Goal: Entertainment & Leisure: Consume media (video, audio)

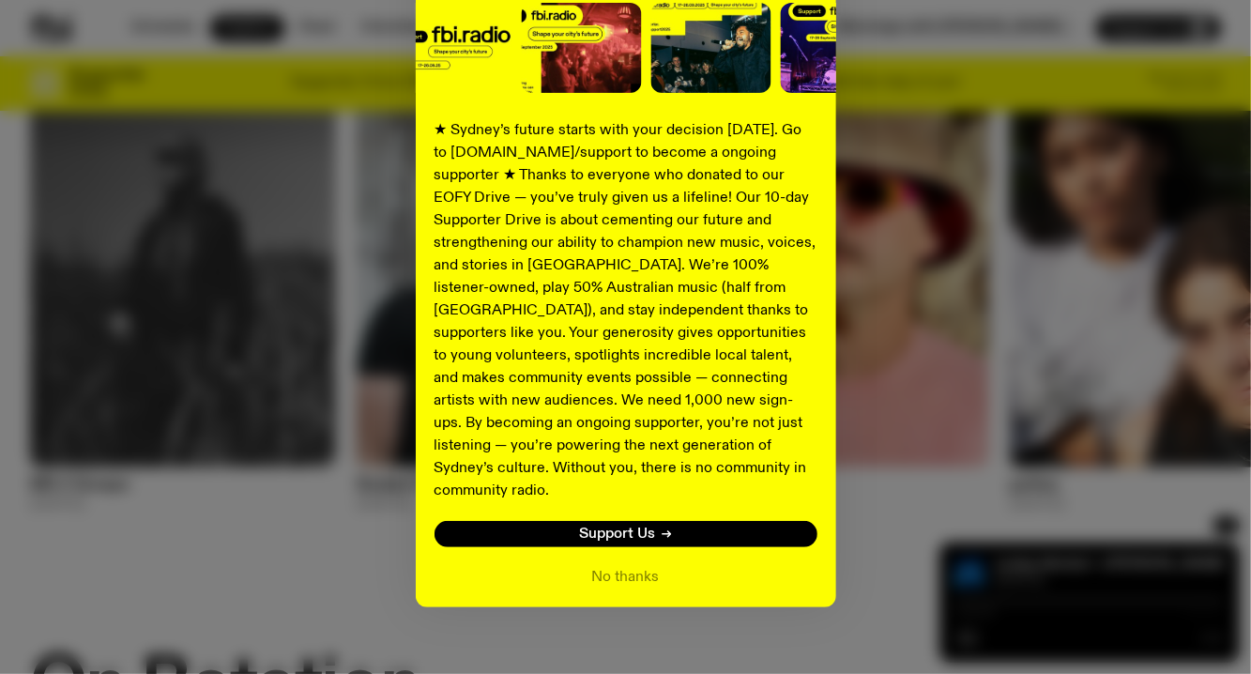
scroll to position [20, 0]
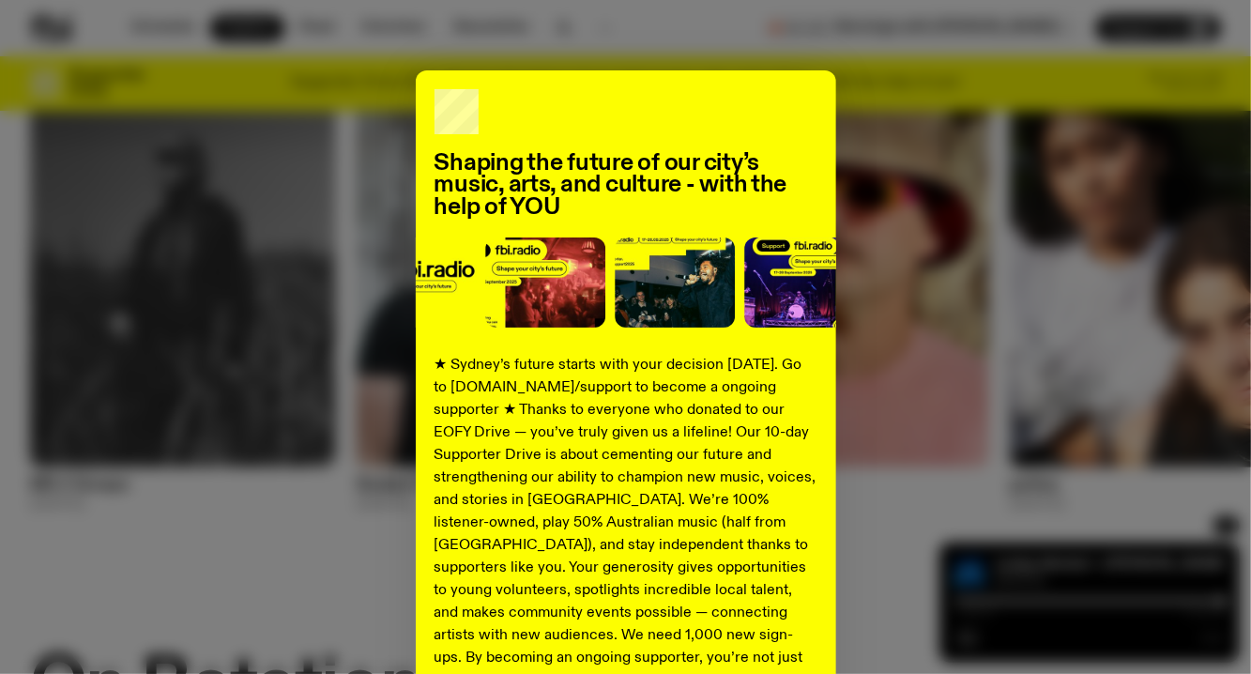
click at [906, 173] on div "Shaping the future of our city’s music, arts, and culture - with the help of YO…" at bounding box center [625, 455] width 1191 height 771
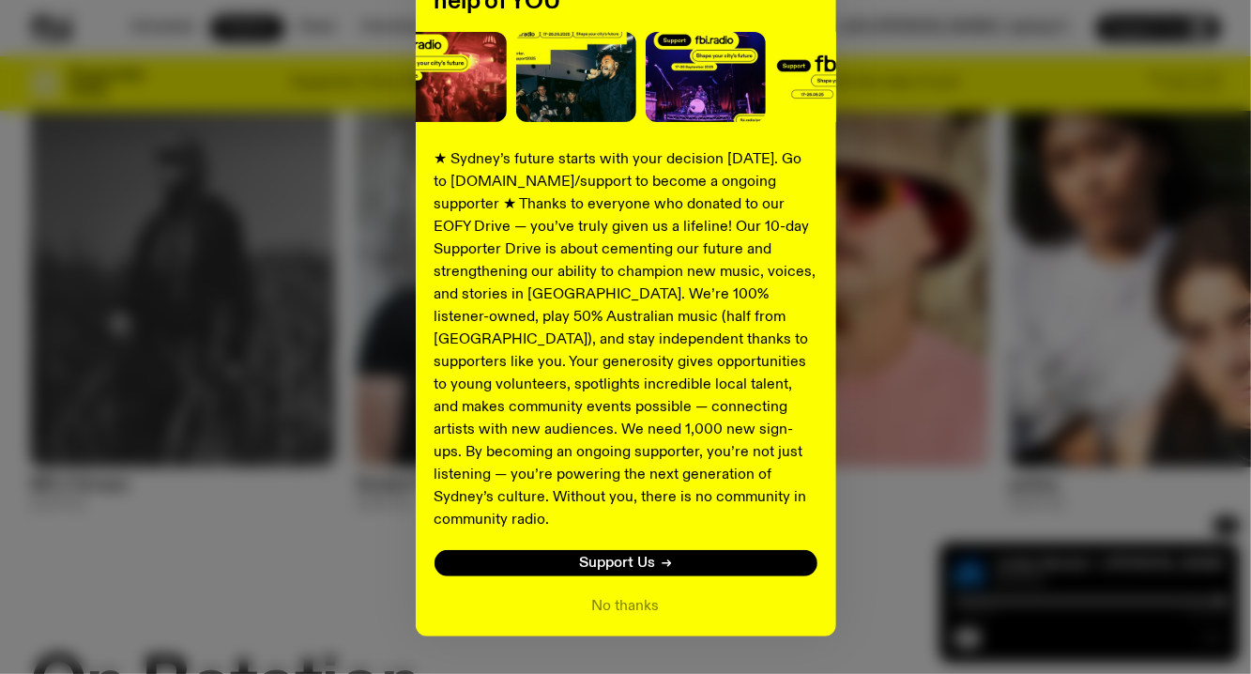
scroll to position [226, 0]
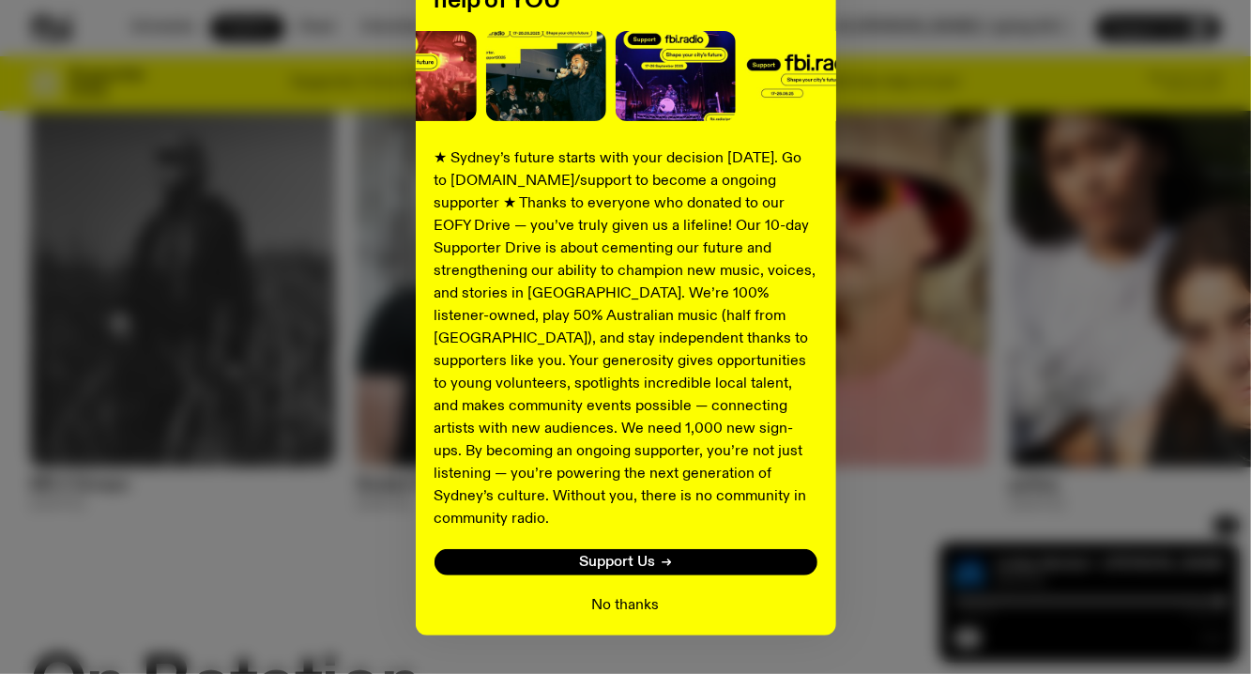
click at [621, 594] on button "No thanks" at bounding box center [626, 605] width 68 height 23
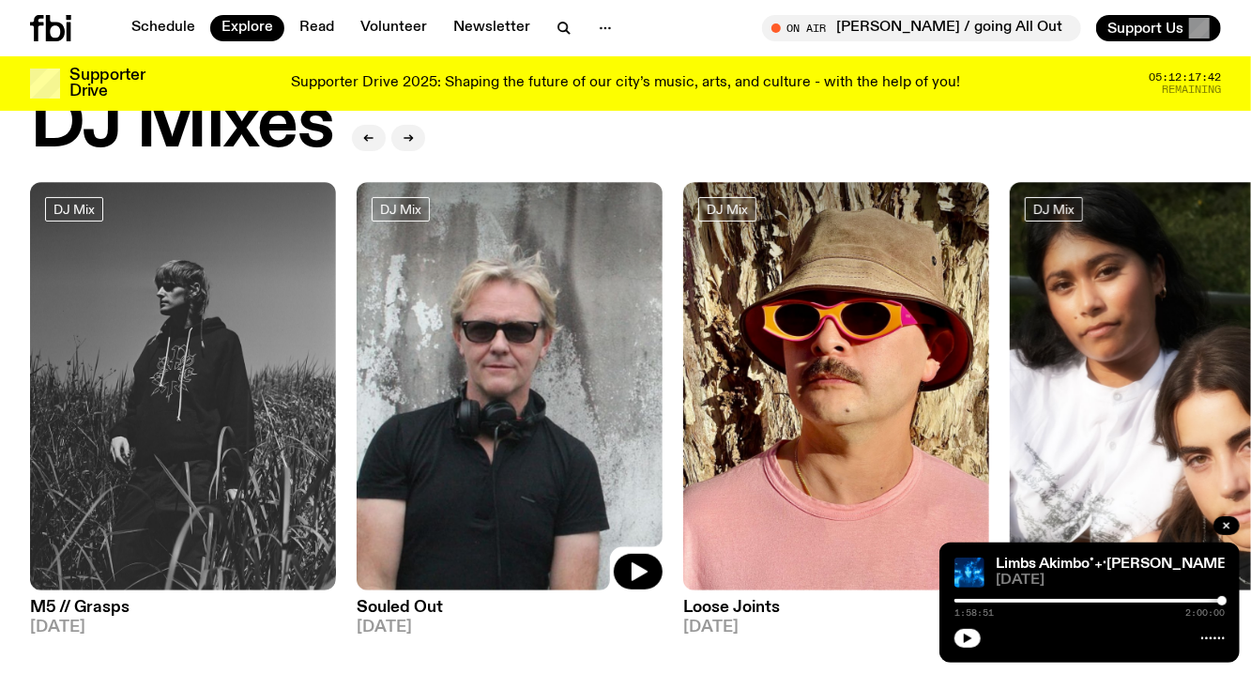
scroll to position [73, 0]
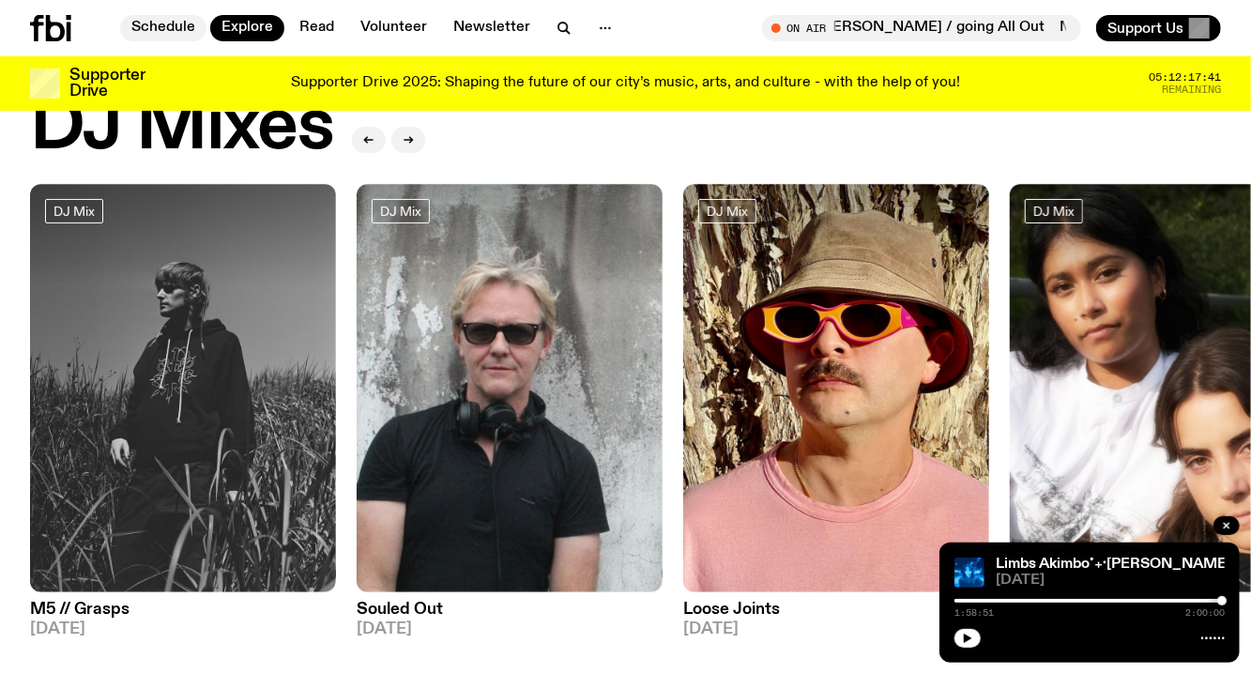
click at [180, 23] on link "Schedule" at bounding box center [163, 28] width 86 height 26
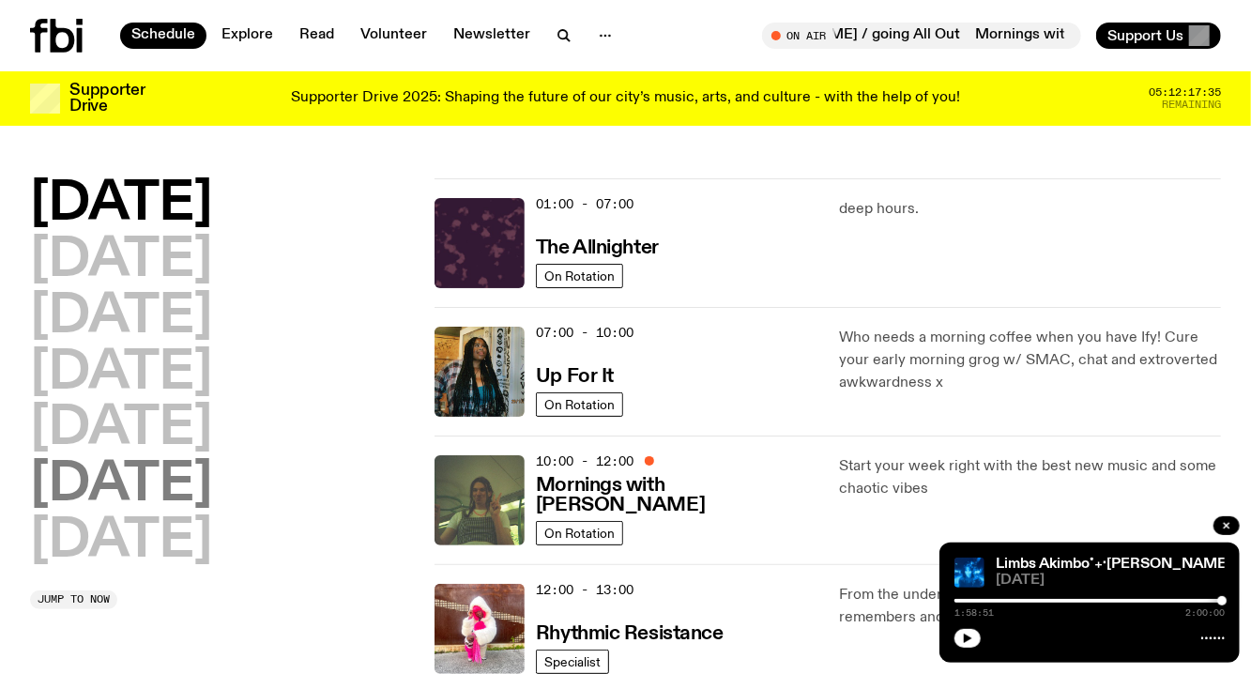
click at [166, 488] on h2 "[DATE]" at bounding box center [121, 485] width 182 height 53
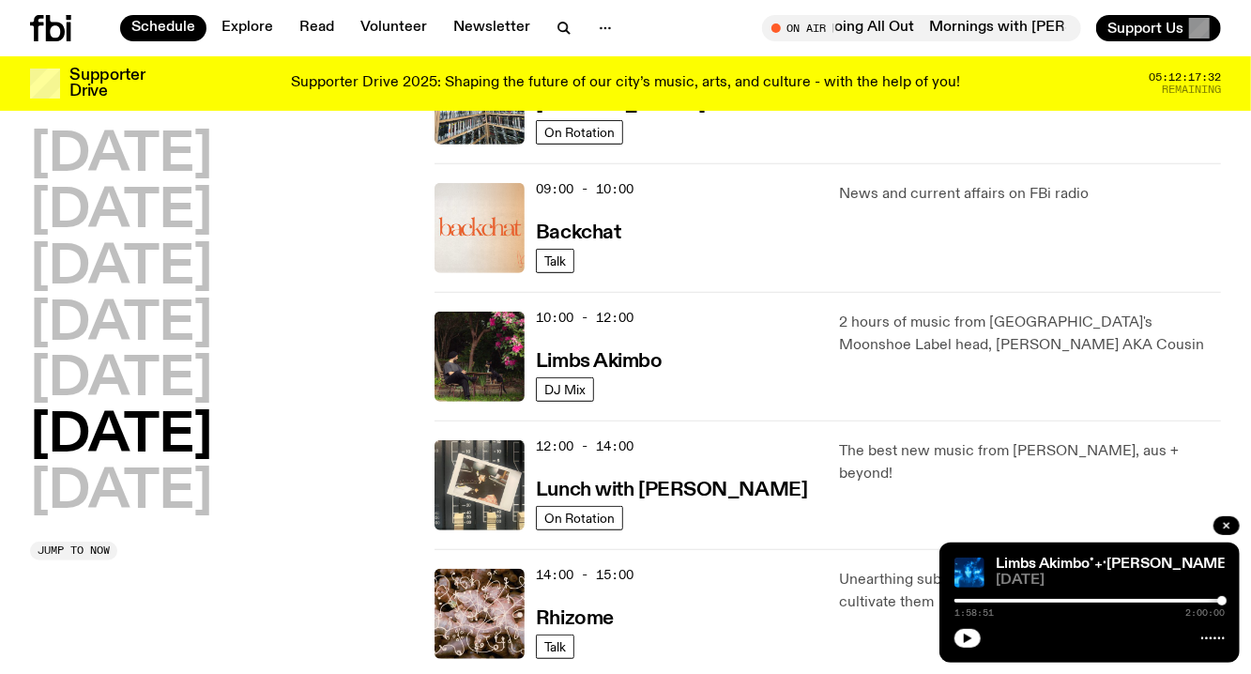
scroll to position [397, 0]
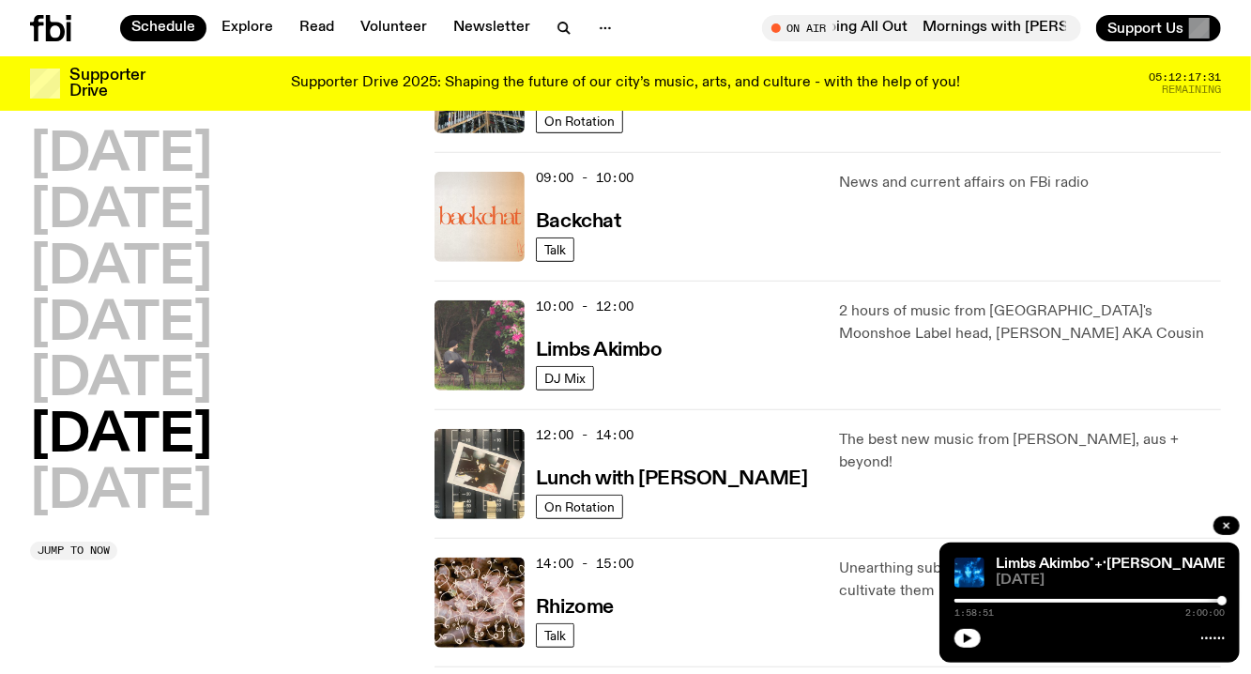
click at [479, 365] on img at bounding box center [479, 345] width 90 height 90
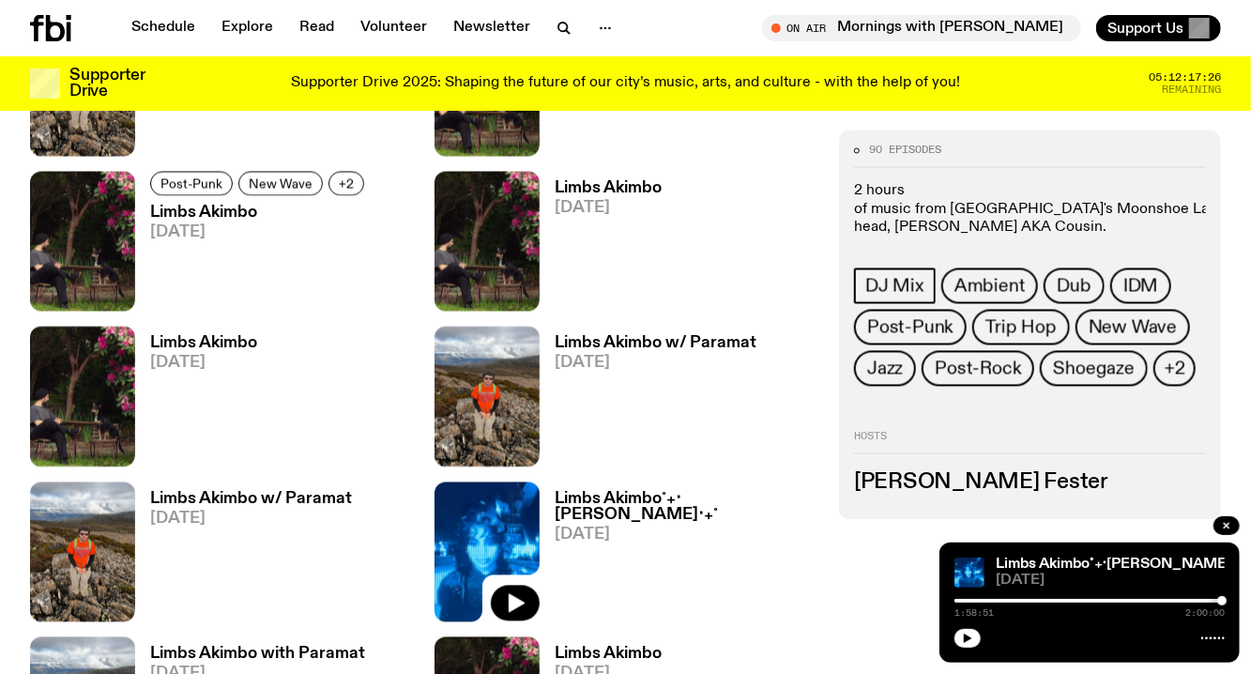
scroll to position [621, 0]
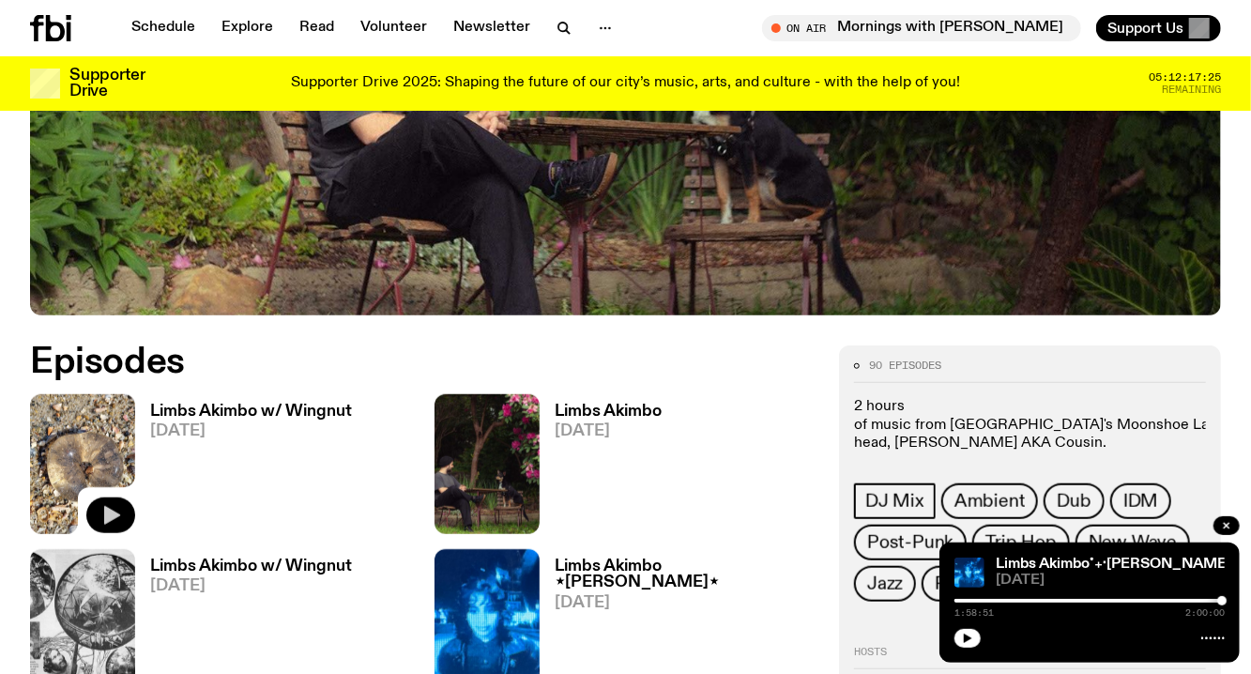
click at [111, 504] on button "button" at bounding box center [110, 515] width 49 height 36
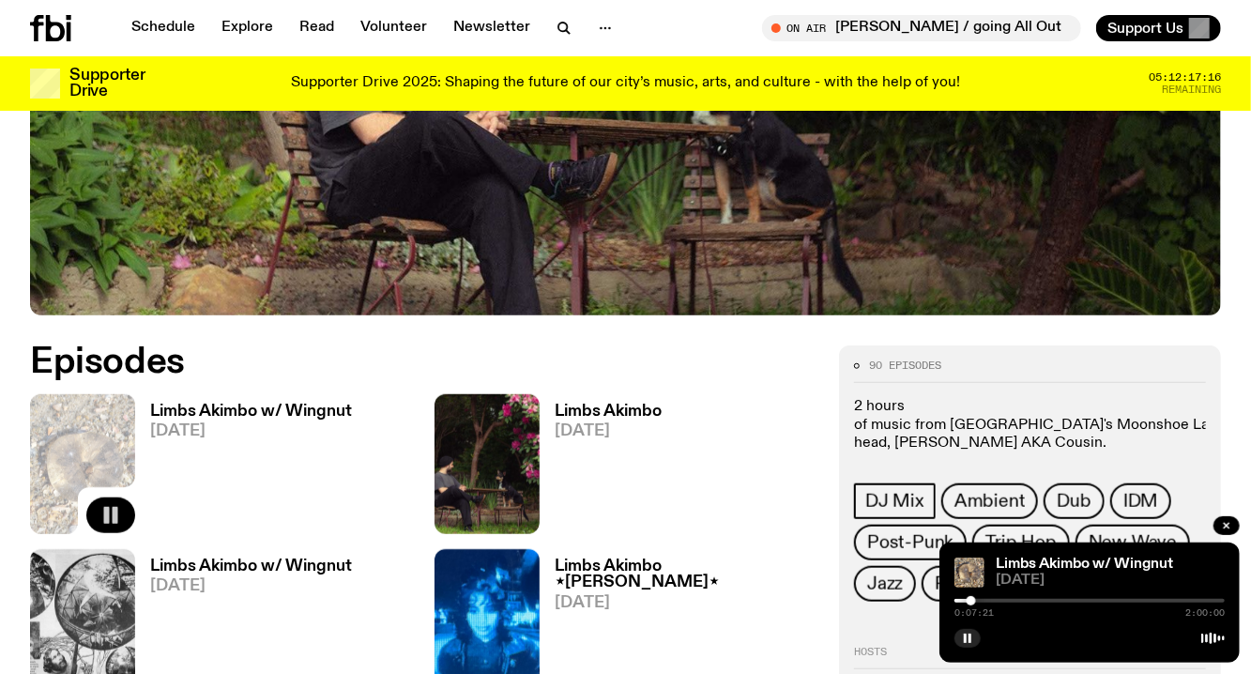
drag, startPoint x: 951, startPoint y: 598, endPoint x: 971, endPoint y: 599, distance: 19.7
click at [971, 599] on div at bounding box center [970, 600] width 9 height 9
click at [524, 511] on icon "button" at bounding box center [515, 515] width 23 height 23
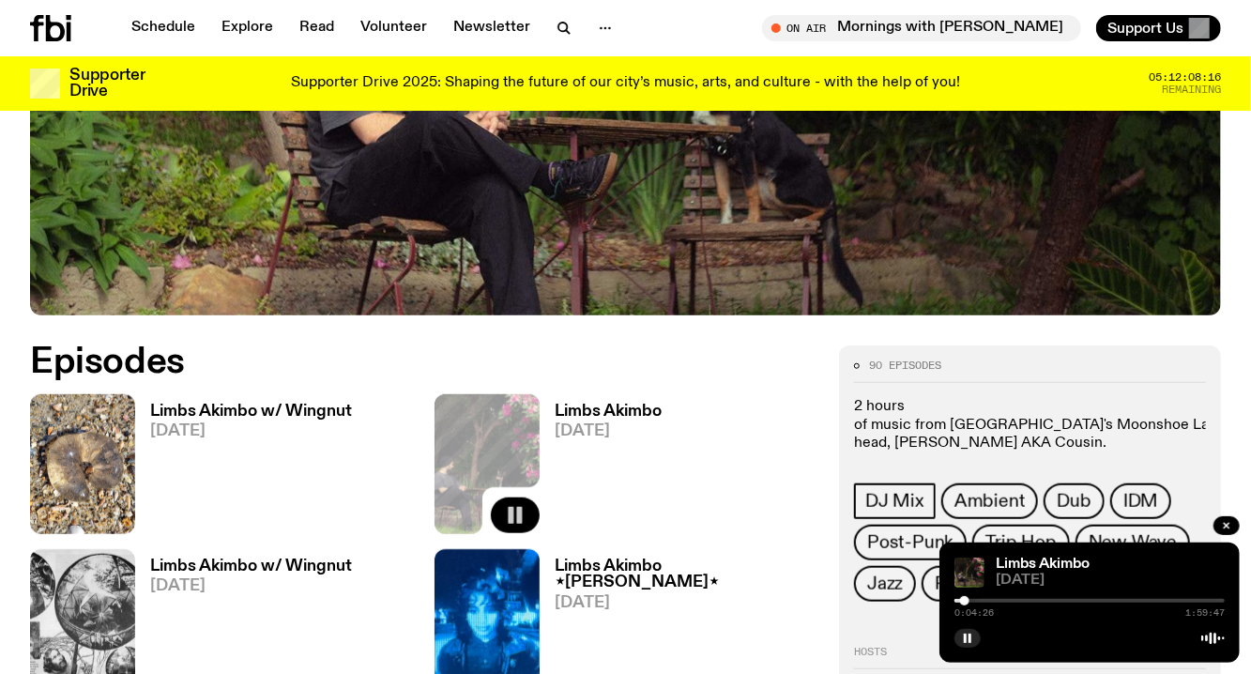
click at [965, 601] on div at bounding box center [964, 600] width 9 height 9
